Goal: Transaction & Acquisition: Purchase product/service

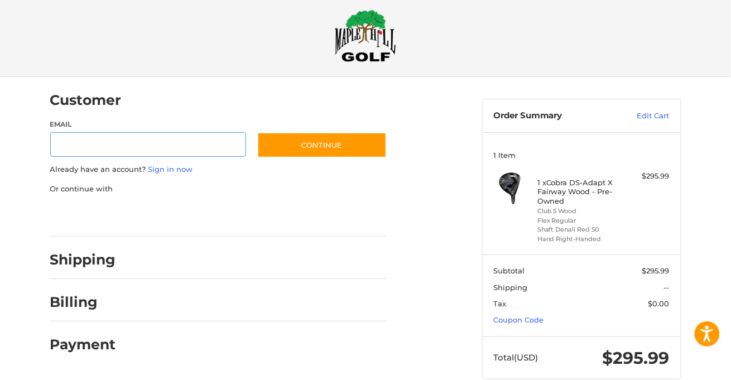
scroll to position [13, 0]
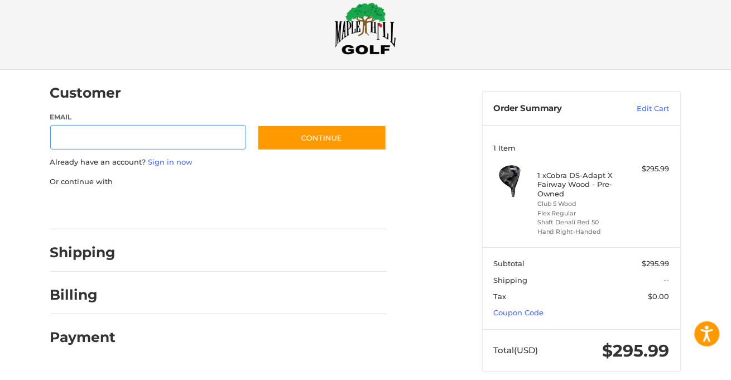
scroll to position [33, 0]
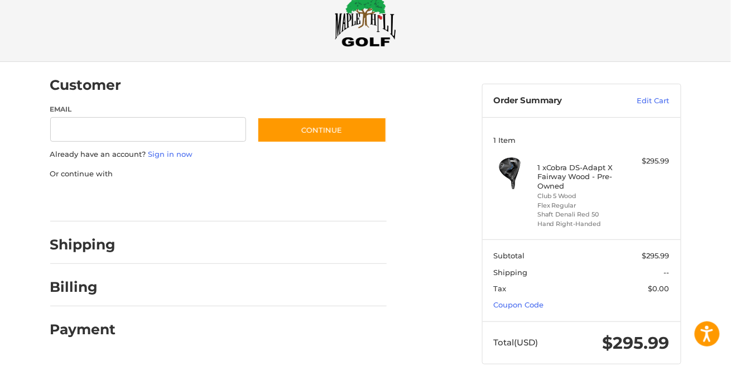
click at [515, 299] on section "Subtotal $295.99 Shipping -- Tax $0.00 Coupon Code" at bounding box center [582, 280] width 198 height 82
click at [516, 302] on link "Coupon Code" at bounding box center [518, 305] width 50 height 9
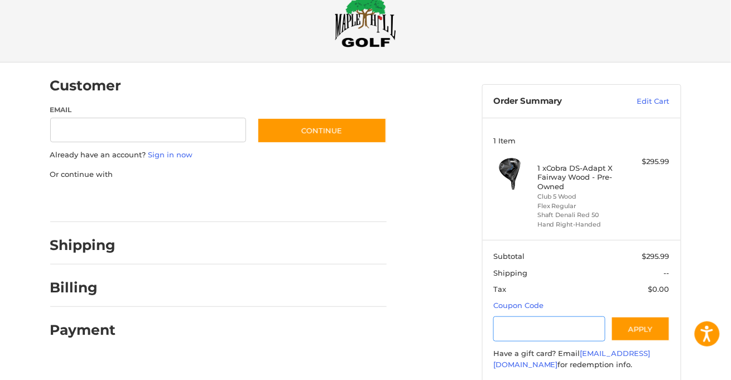
click at [522, 322] on input "Gift Certificate or Coupon Code" at bounding box center [549, 329] width 112 height 25
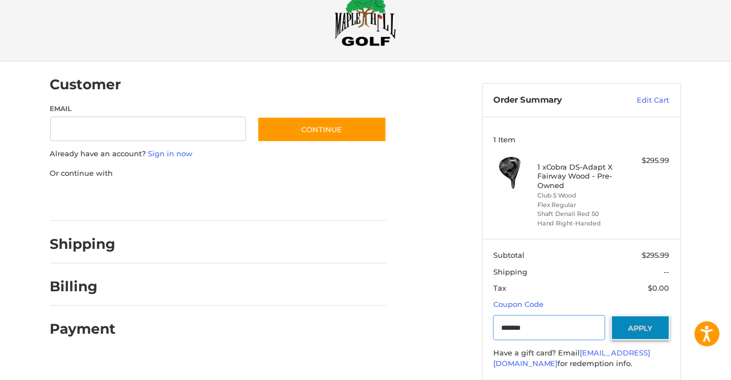
type input "*******"
click at [632, 331] on button "Apply" at bounding box center [640, 327] width 59 height 25
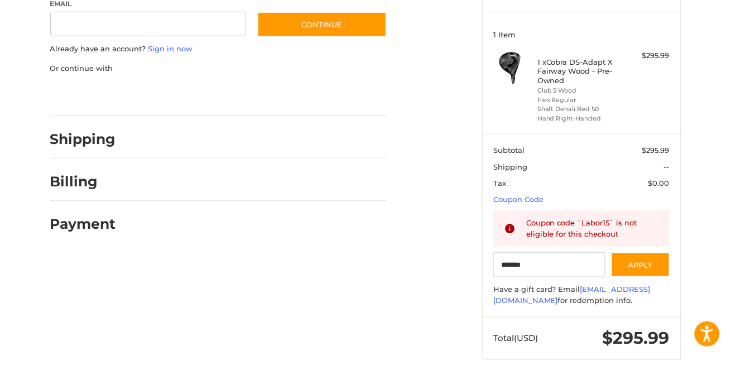
scroll to position [134, 0]
